Goal: Information Seeking & Learning: Check status

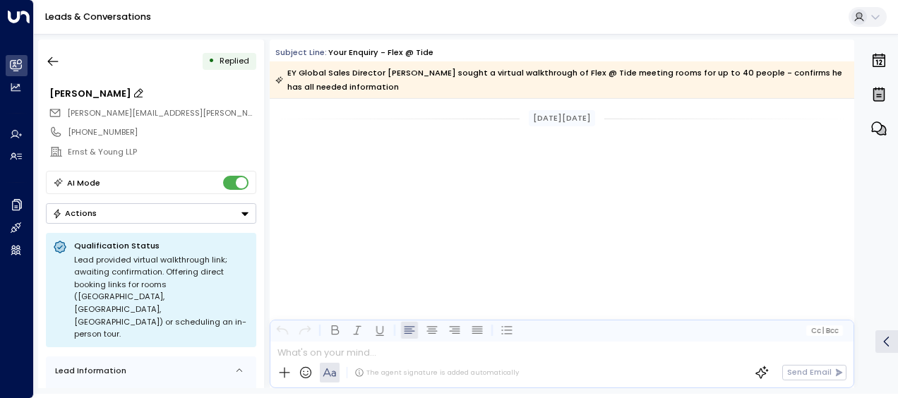
scroll to position [2562, 0]
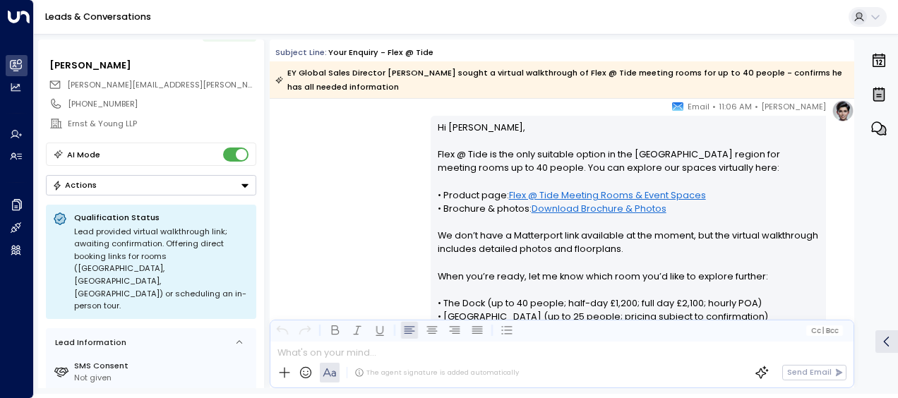
click at [90, 16] on link "Leads & Conversations" at bounding box center [98, 17] width 106 height 12
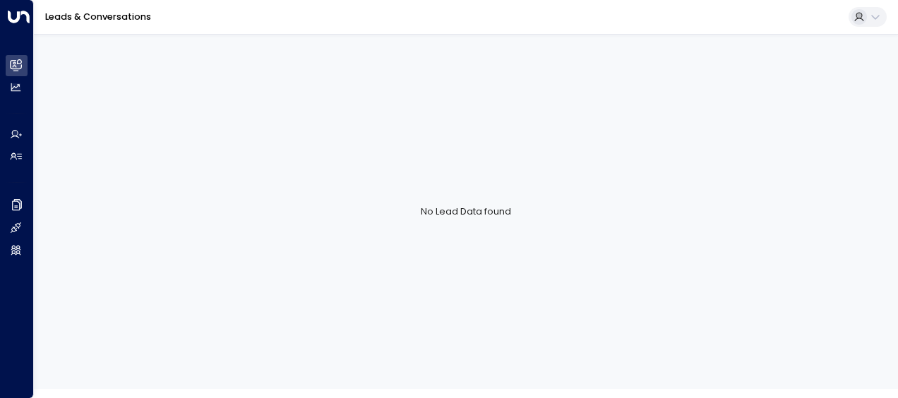
click at [88, 13] on link "Leads & Conversations" at bounding box center [98, 17] width 106 height 12
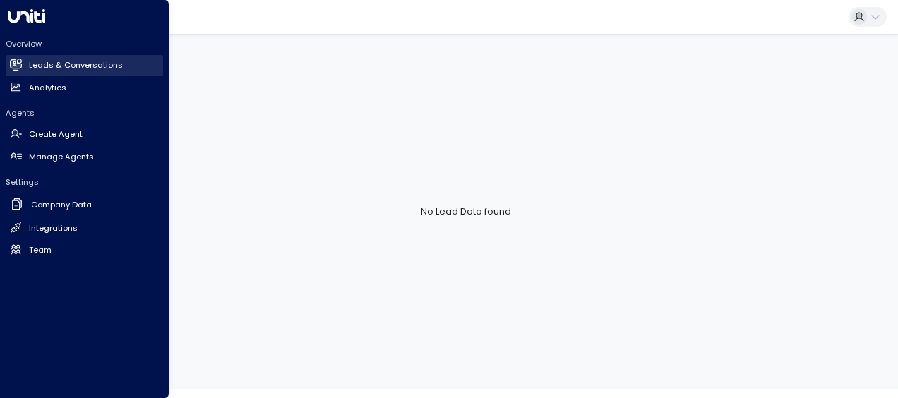
click at [14, 62] on icon at bounding box center [17, 65] width 9 height 12
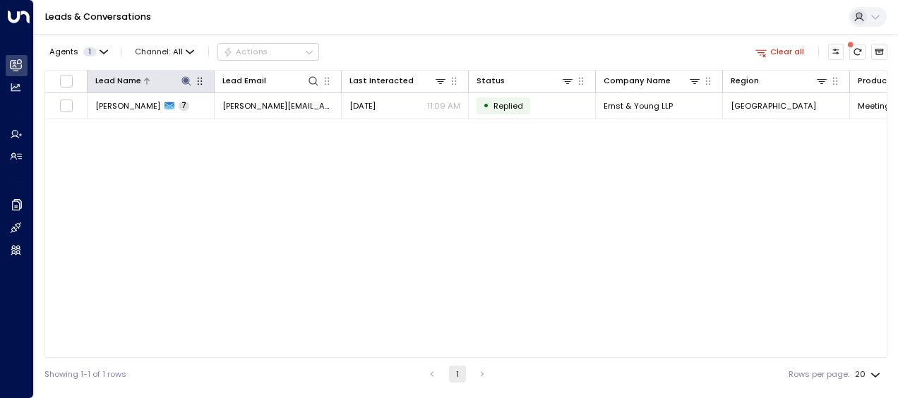
click at [184, 76] on icon at bounding box center [186, 81] width 11 height 11
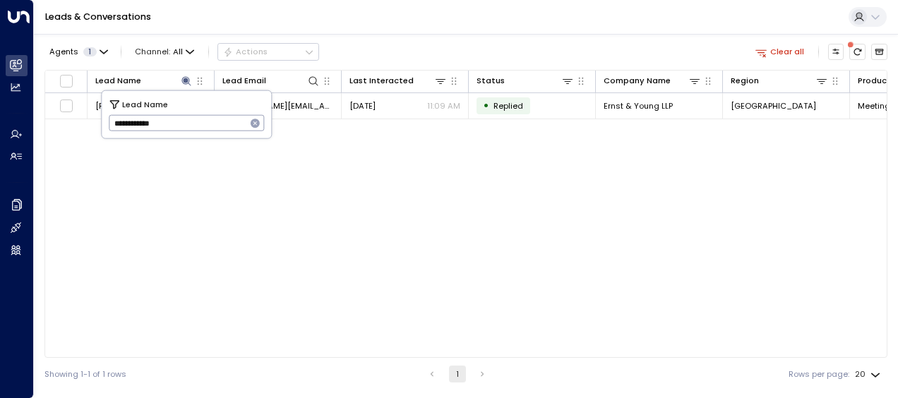
click at [254, 124] on icon "button" at bounding box center [255, 123] width 11 height 11
click at [237, 123] on input "text" at bounding box center [187, 123] width 156 height 23
paste input "**********"
type input "**********"
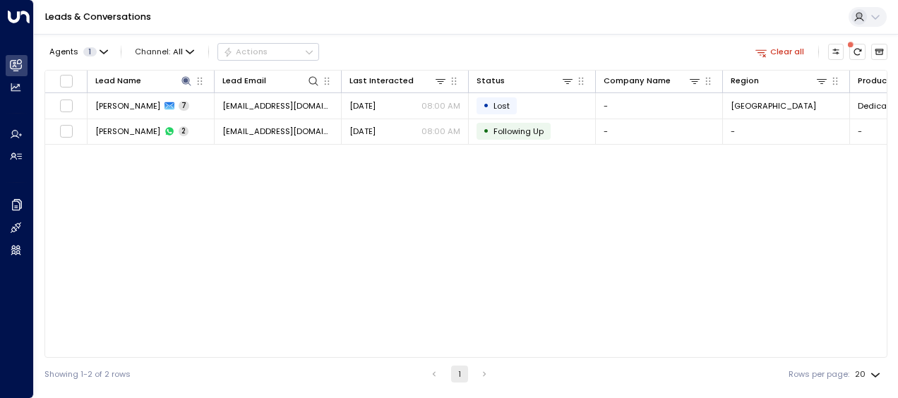
click at [336, 222] on div "Lead Name Lead Email Last Interacted Status Company Name Region Product # of pe…" at bounding box center [465, 214] width 843 height 288
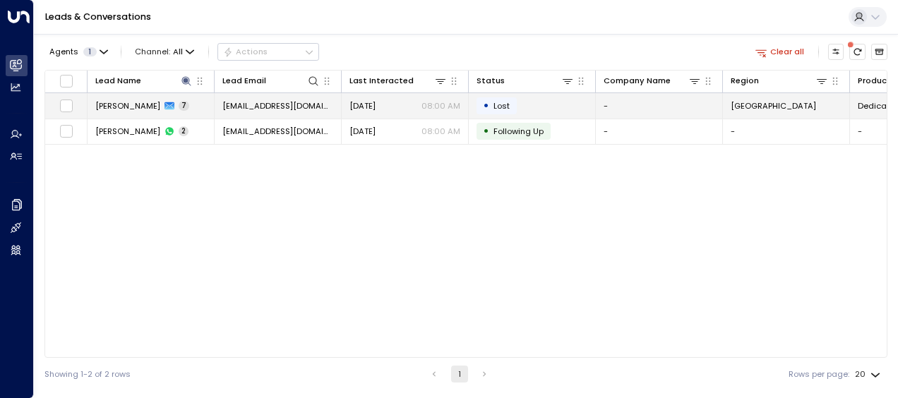
click at [367, 114] on td "[DATE] 08:00 AM" at bounding box center [405, 105] width 127 height 25
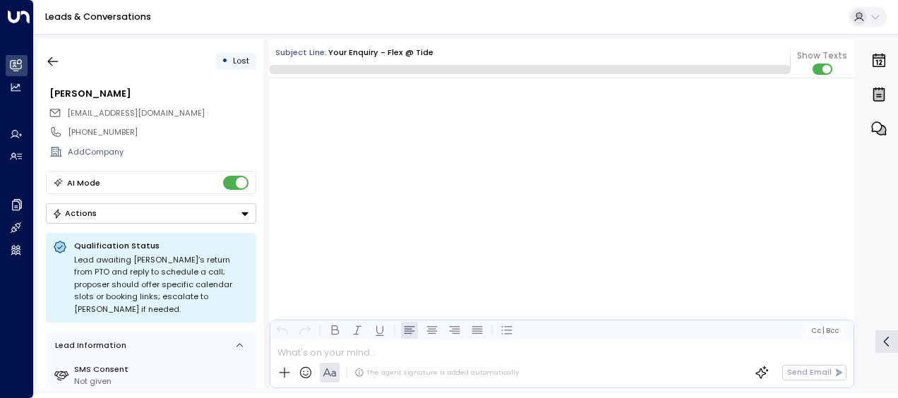
scroll to position [3721, 0]
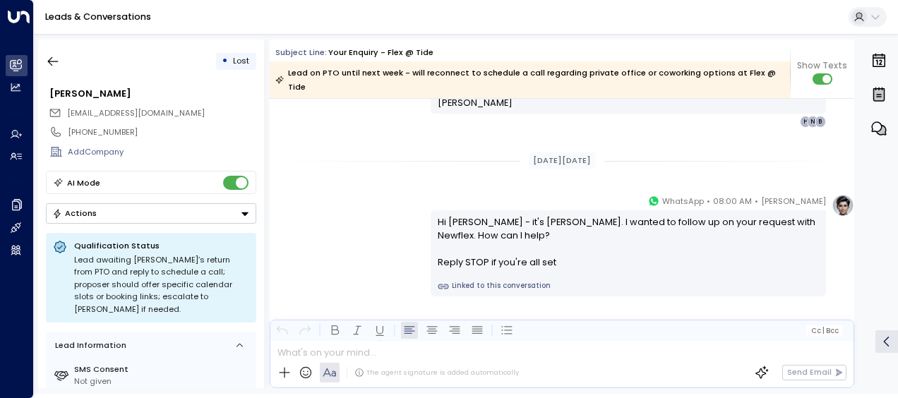
click at [580, 249] on div "Hi [PERSON_NAME] - it's [PERSON_NAME]. I wanted to follow up on your request wi…" at bounding box center [629, 242] width 382 height 54
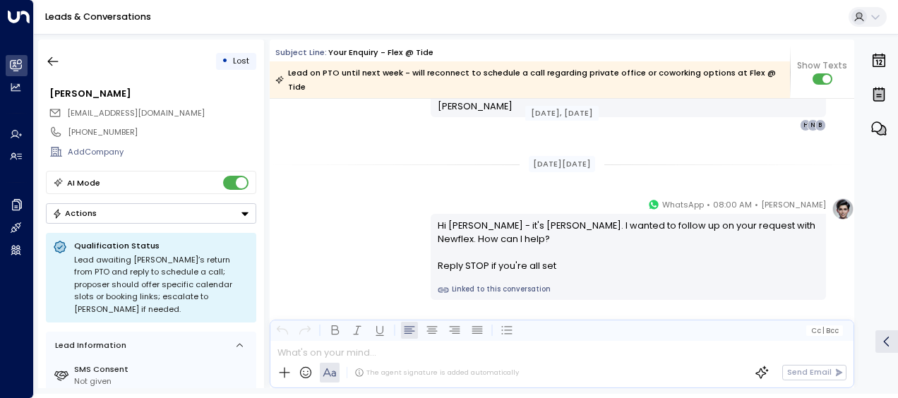
scroll to position [3536, 0]
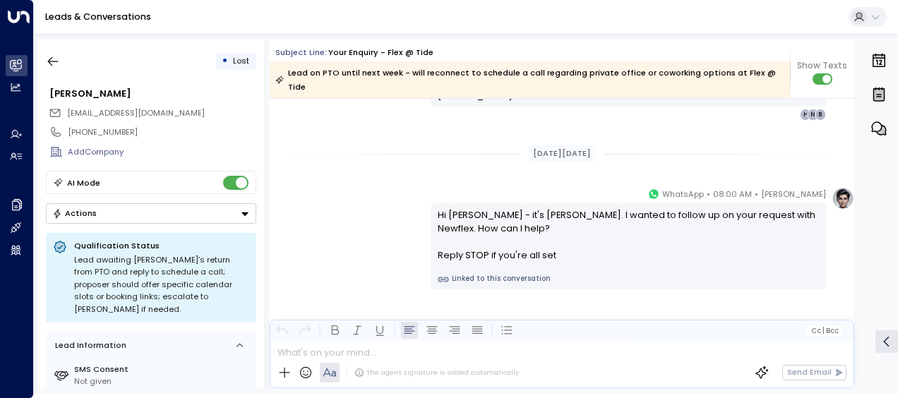
click at [124, 214] on button "Actions" at bounding box center [151, 213] width 210 height 20
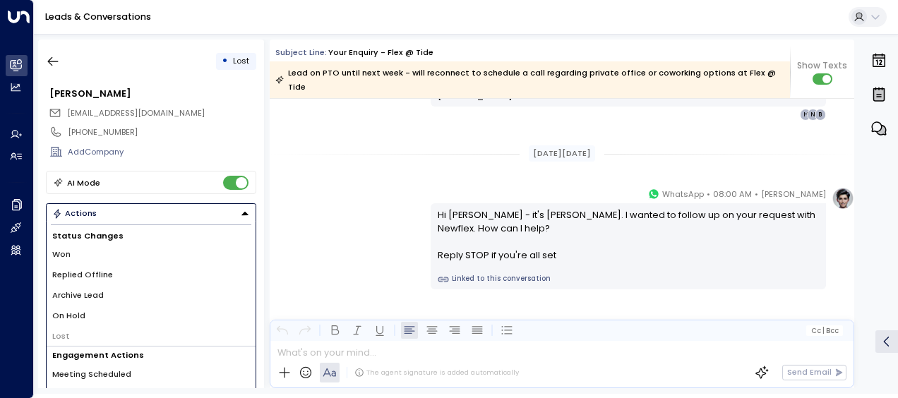
click at [278, 194] on div "[PERSON_NAME] • 08:00 AM • WhatsApp Hi [PERSON_NAME] - it's [PERSON_NAME]. I wa…" at bounding box center [562, 238] width 585 height 102
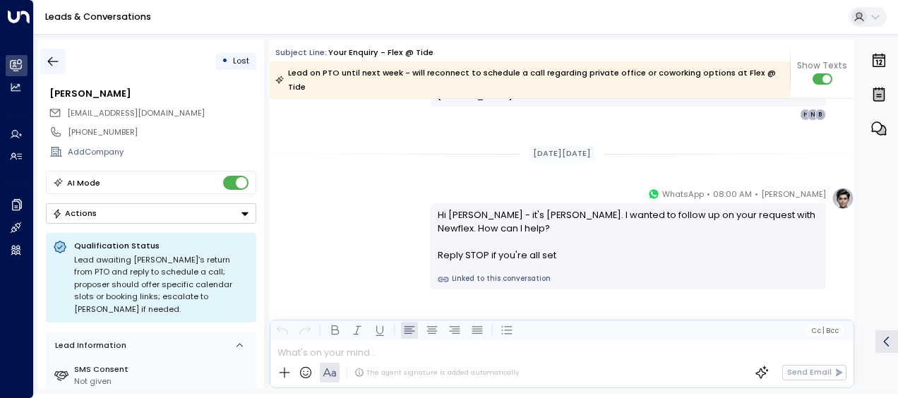
click at [50, 59] on icon "button" at bounding box center [53, 61] width 14 height 14
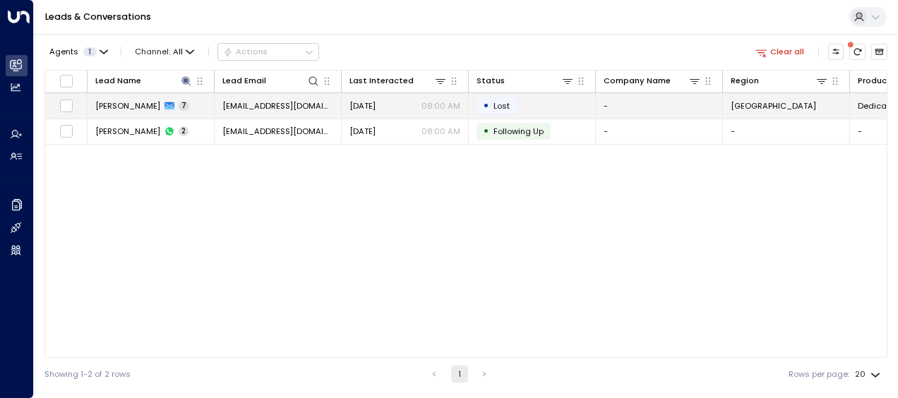
click at [376, 108] on span "[DATE]" at bounding box center [362, 105] width 26 height 11
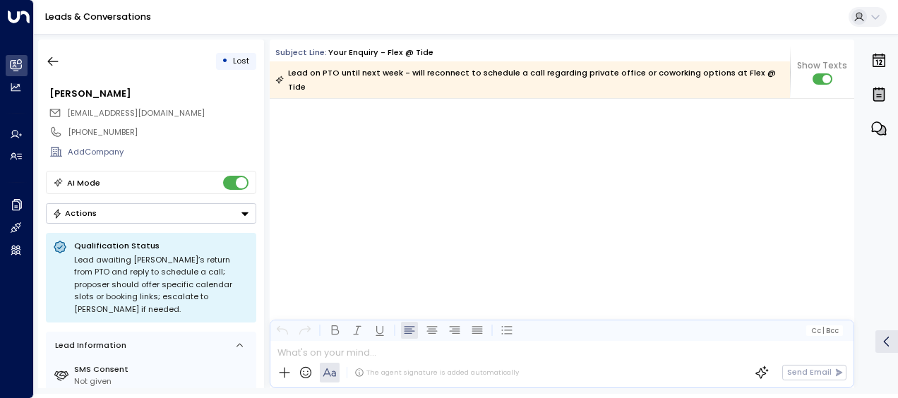
scroll to position [3984, 0]
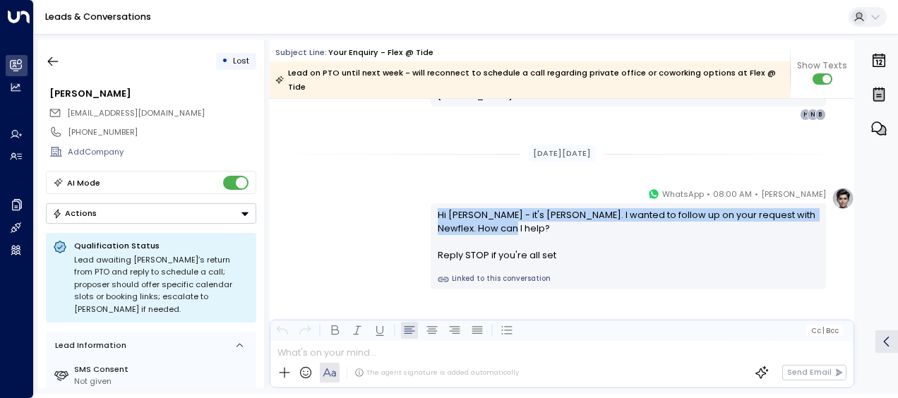
drag, startPoint x: 335, startPoint y: 202, endPoint x: 459, endPoint y: 227, distance: 126.0
click at [459, 227] on div "[PERSON_NAME] • 08:00 AM • WhatsApp Hi [PERSON_NAME] - it's [PERSON_NAME]. I wa…" at bounding box center [562, 238] width 585 height 102
click at [459, 227] on div "Hi [PERSON_NAME] - it's [PERSON_NAME]. I wanted to follow up on your request wi…" at bounding box center [629, 235] width 382 height 54
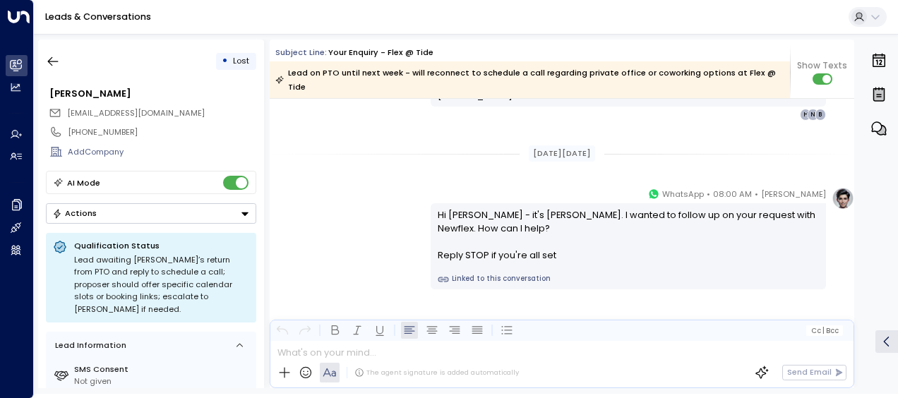
click at [496, 236] on div "Hi [PERSON_NAME] - it's [PERSON_NAME]. I wanted to follow up on your request wi…" at bounding box center [629, 235] width 382 height 54
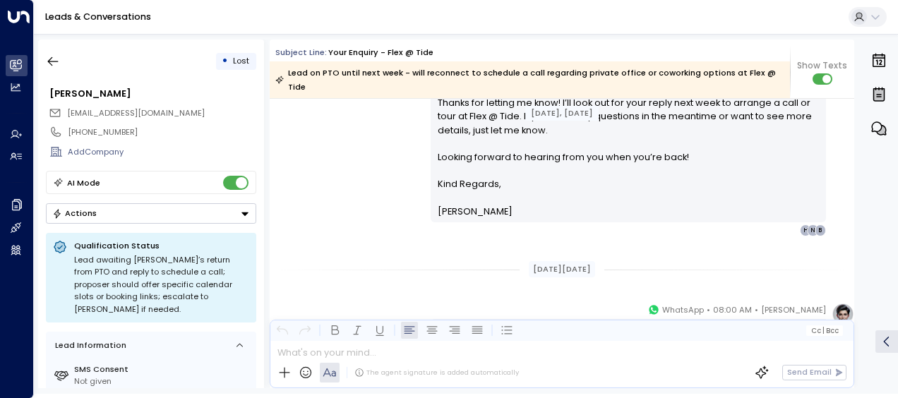
scroll to position [2273, 0]
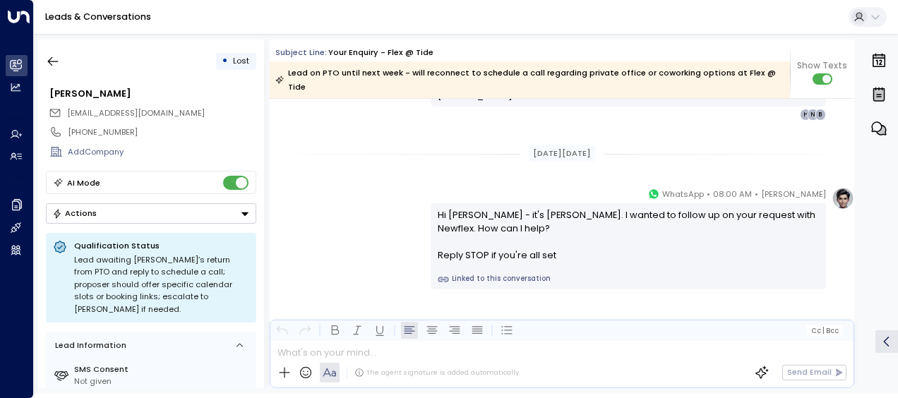
click at [652, 297] on div "[PERSON_NAME] • 08:00 AM • WhatsApp Hi [PERSON_NAME] - it's [PERSON_NAME]. I wa…" at bounding box center [562, 294] width 585 height 215
click at [56, 61] on icon "button" at bounding box center [53, 61] width 11 height 9
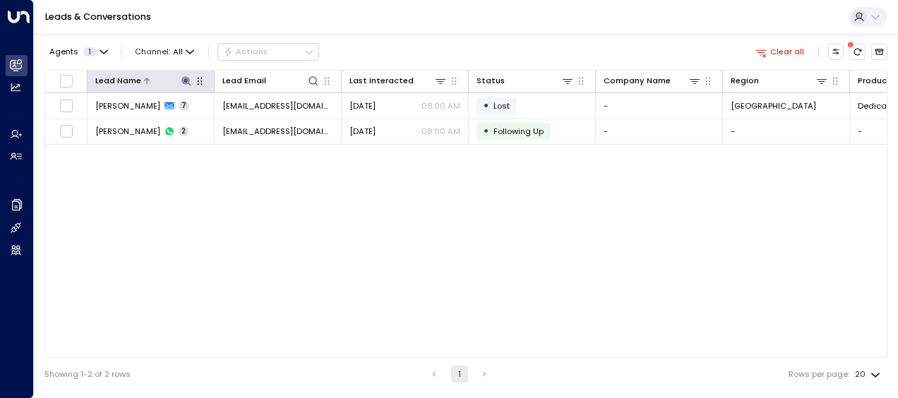
click at [185, 81] on icon at bounding box center [185, 80] width 9 height 9
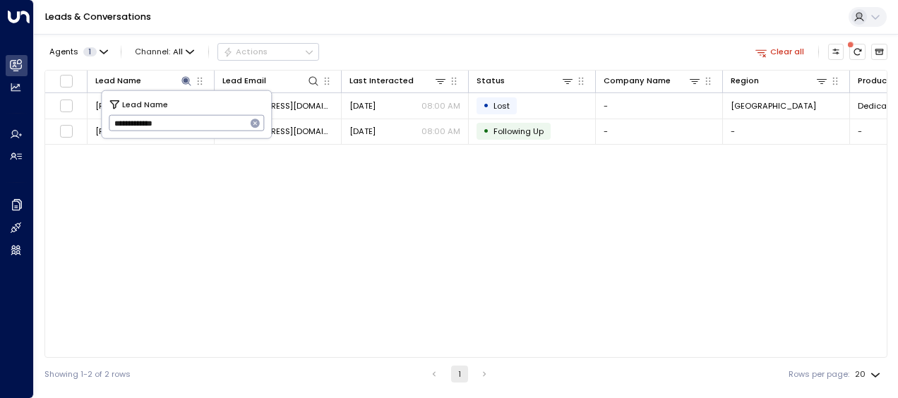
click at [257, 124] on icon "button" at bounding box center [255, 123] width 9 height 9
click at [216, 120] on input "text" at bounding box center [187, 123] width 156 height 23
paste input "**********"
type input "**********"
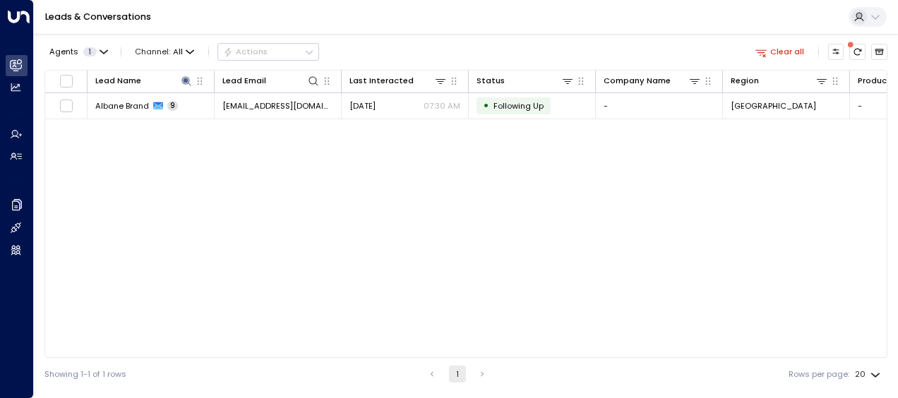
click at [462, 208] on div "Lead Name Lead Email Last Interacted Status Company Name Region Product # of pe…" at bounding box center [465, 214] width 843 height 288
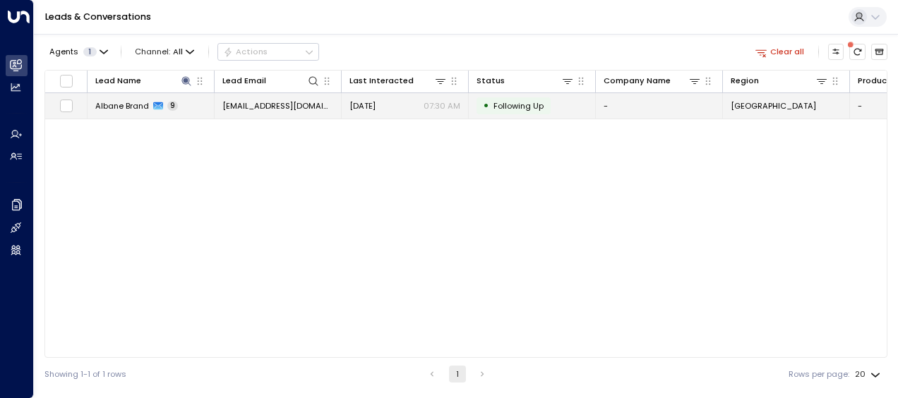
click at [376, 106] on span "[DATE]" at bounding box center [362, 105] width 26 height 11
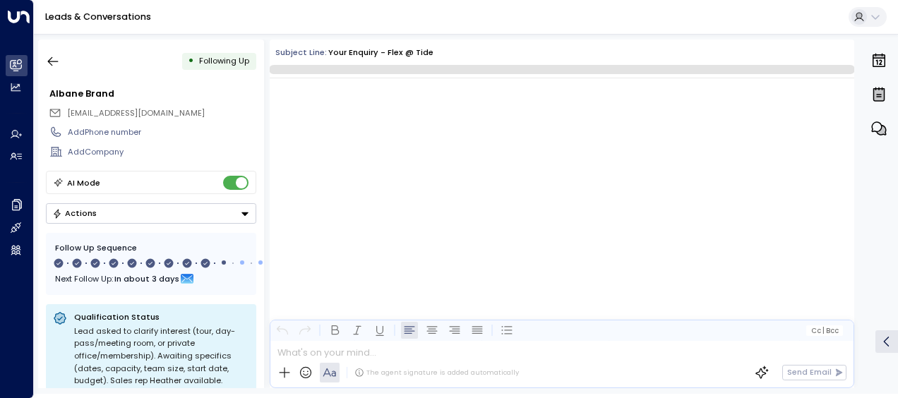
scroll to position [5392, 0]
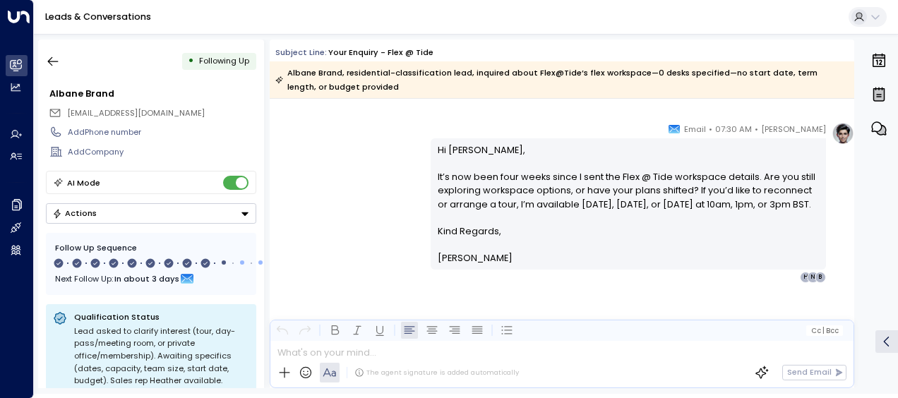
click at [400, 188] on div "[PERSON_NAME] • 07:30 AM • Email Hi [PERSON_NAME], It’s now been four weeks sin…" at bounding box center [562, 202] width 585 height 161
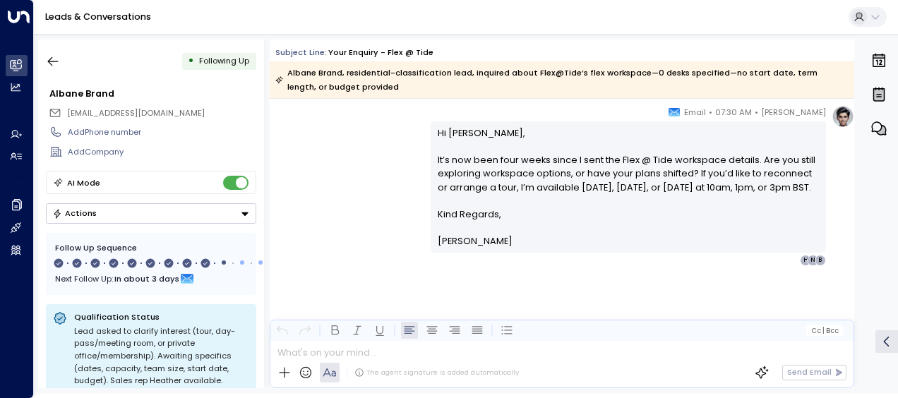
scroll to position [5414, 0]
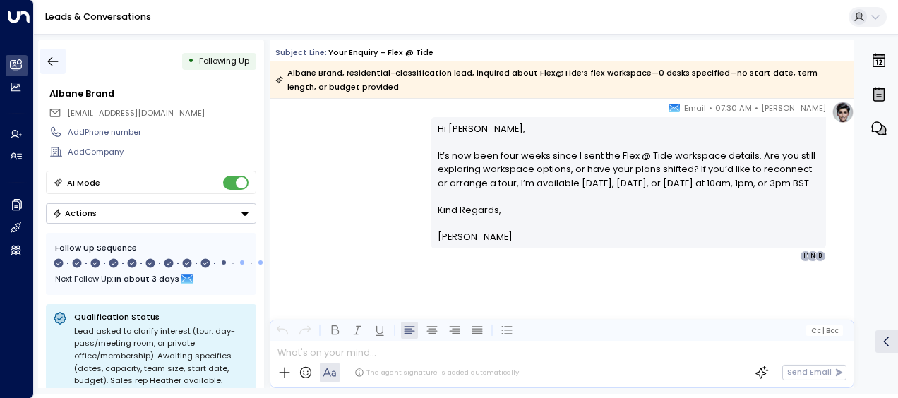
click at [56, 54] on icon "button" at bounding box center [53, 61] width 14 height 14
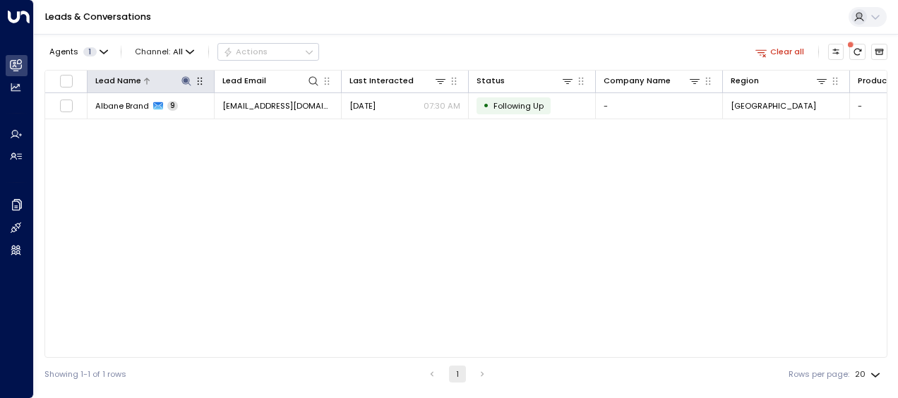
click at [189, 80] on icon at bounding box center [185, 80] width 9 height 9
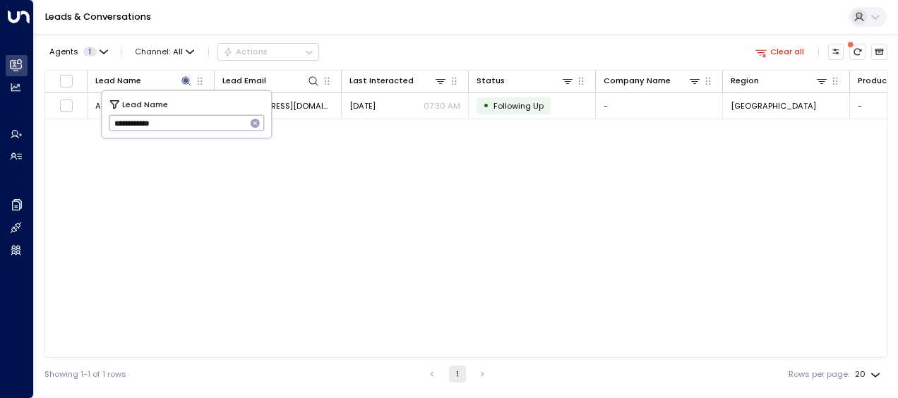
click at [253, 121] on icon "button" at bounding box center [255, 123] width 9 height 9
click at [244, 121] on input "text" at bounding box center [187, 123] width 156 height 23
paste input "****"
type input "****"
click at [370, 197] on div "Lead Name Lead Email Last Interacted Status Company Name Region Product # of pe…" at bounding box center [465, 214] width 843 height 288
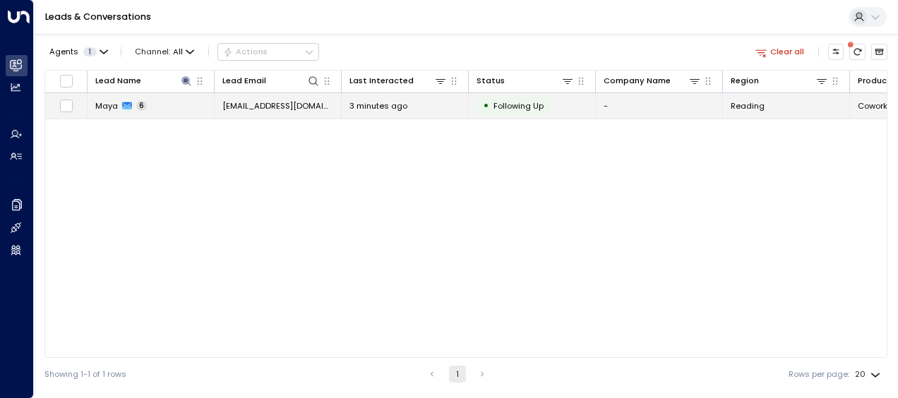
click at [405, 103] on span "3 minutes ago" at bounding box center [378, 105] width 58 height 11
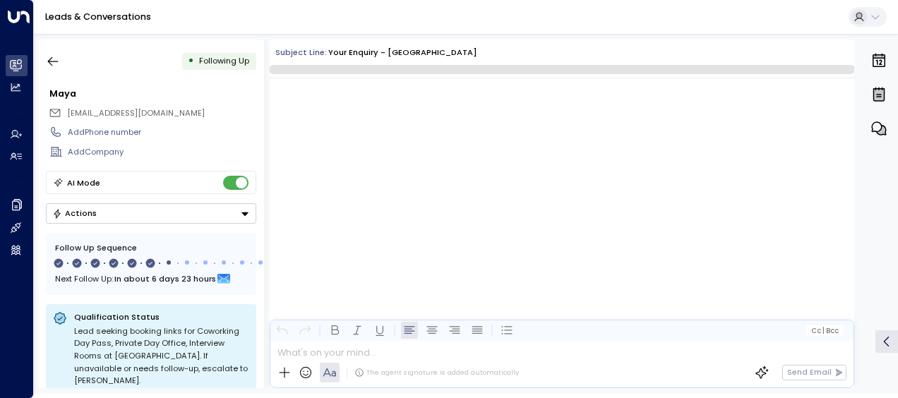
scroll to position [2904, 0]
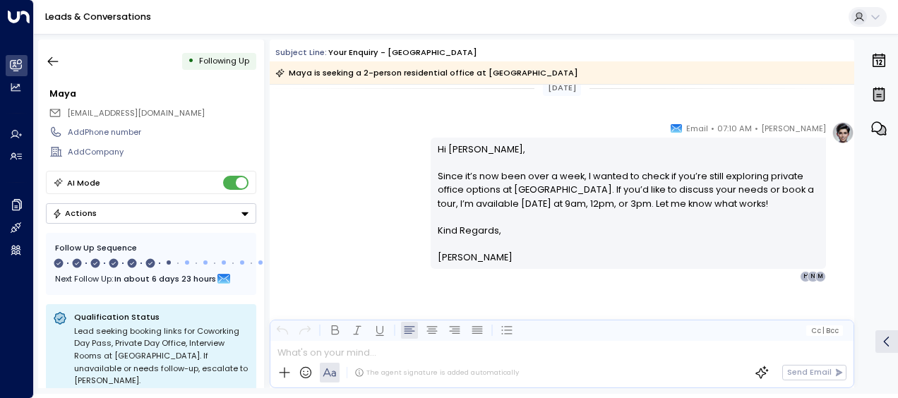
click at [491, 215] on p "Hi [PERSON_NAME], Since it’s now been over a week, I wanted to check if you’re …" at bounding box center [629, 183] width 382 height 81
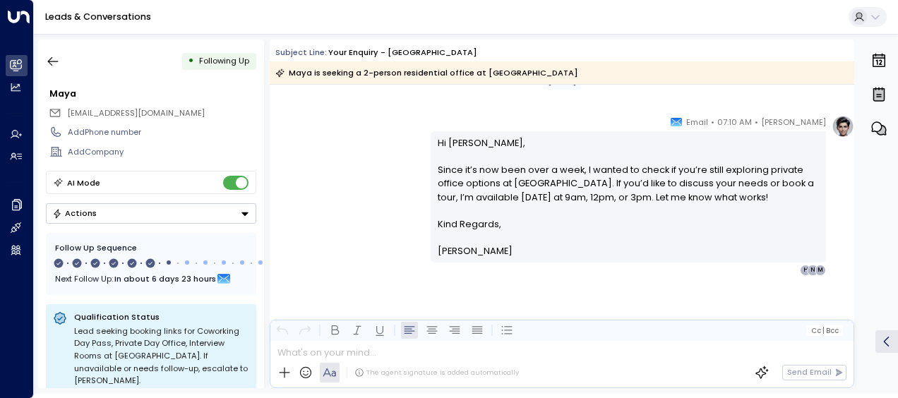
scroll to position [1585, 0]
